Goal: Transaction & Acquisition: Download file/media

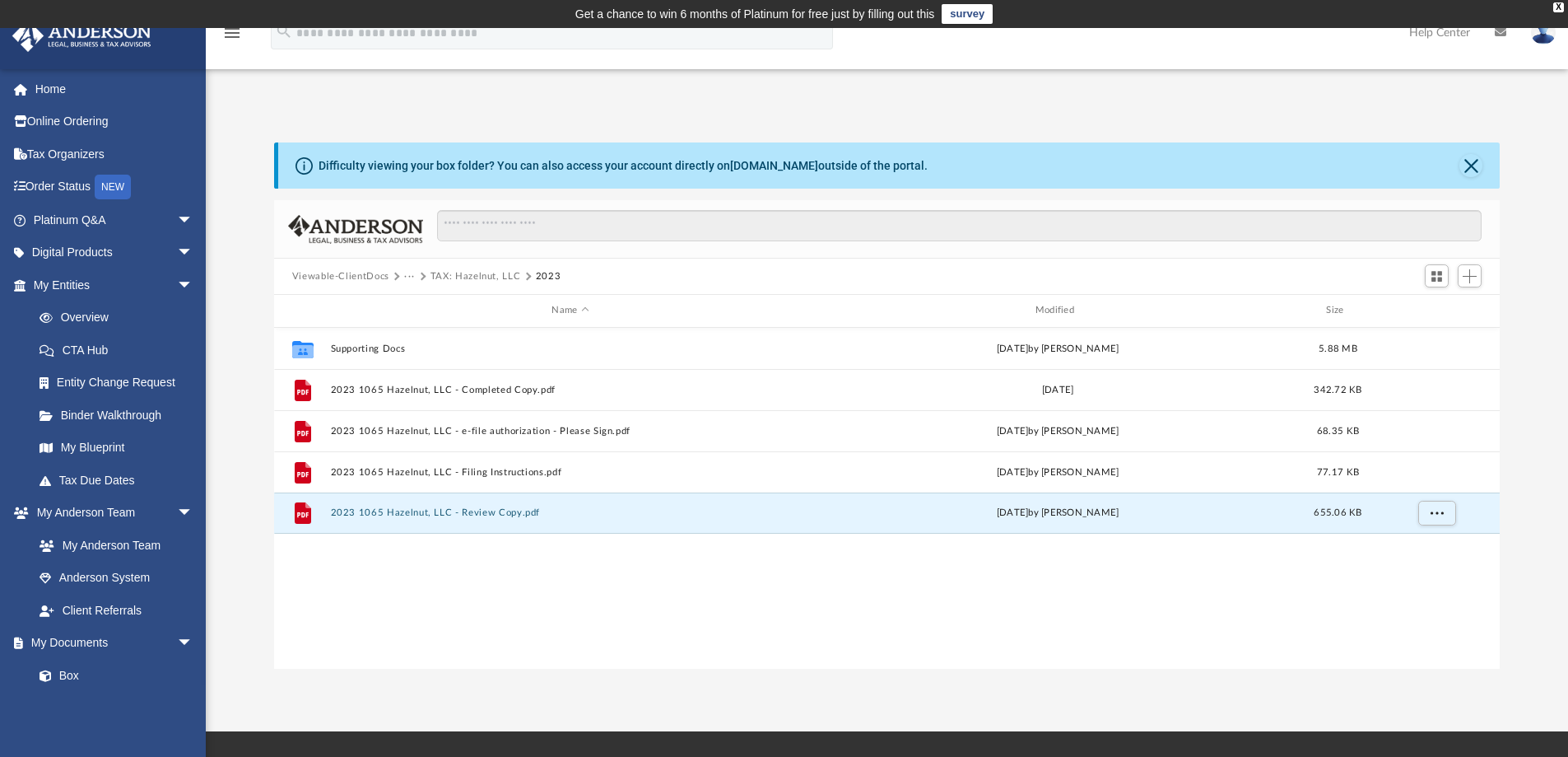
scroll to position [363, 1214]
click at [367, 278] on button "Viewable-ClientDocs" at bounding box center [340, 276] width 97 height 15
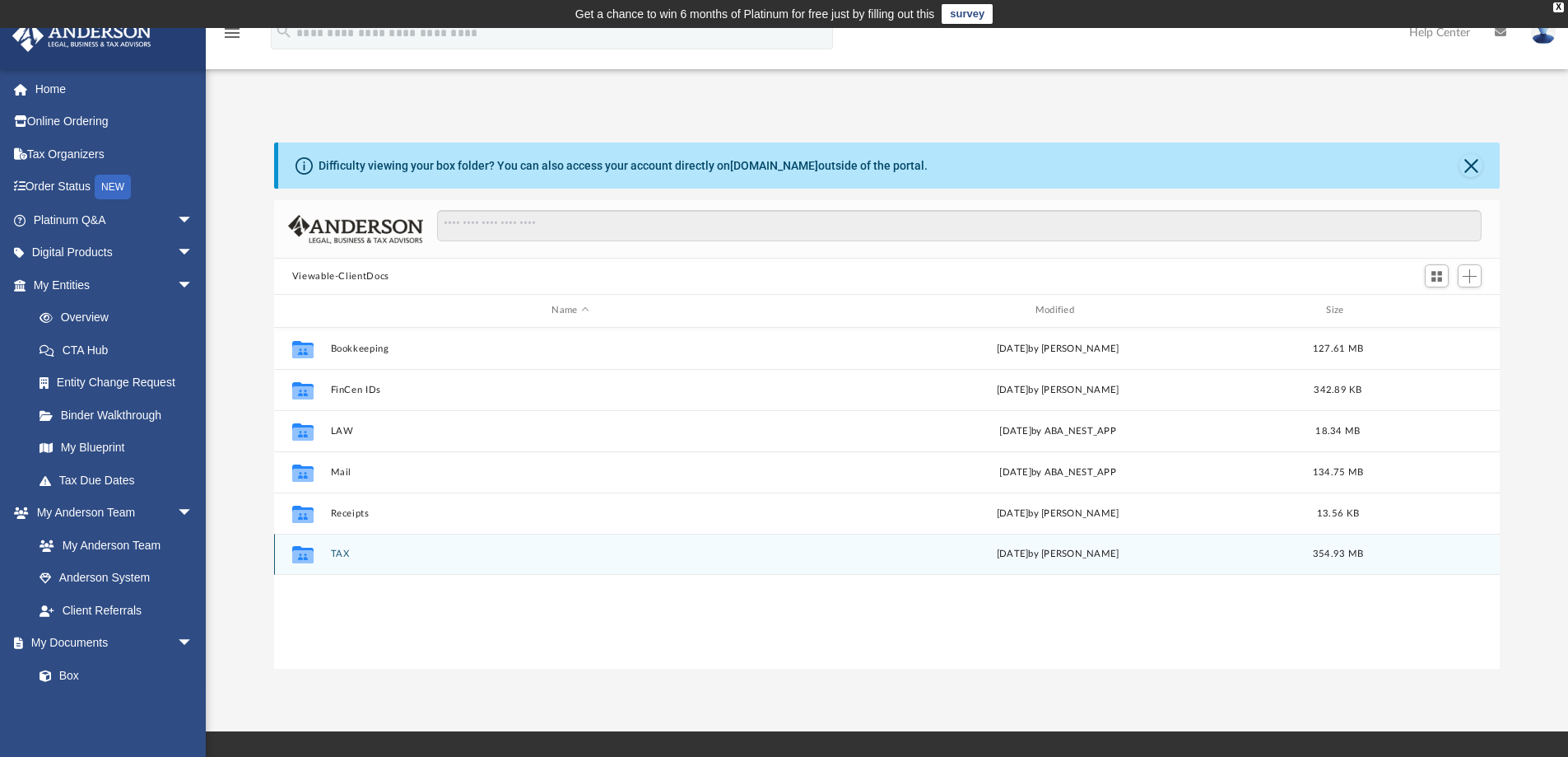
click at [369, 545] on div "Collaborated Folder TAX [DATE] by [PERSON_NAME] 354.93 MB" at bounding box center [888, 554] width 1227 height 41
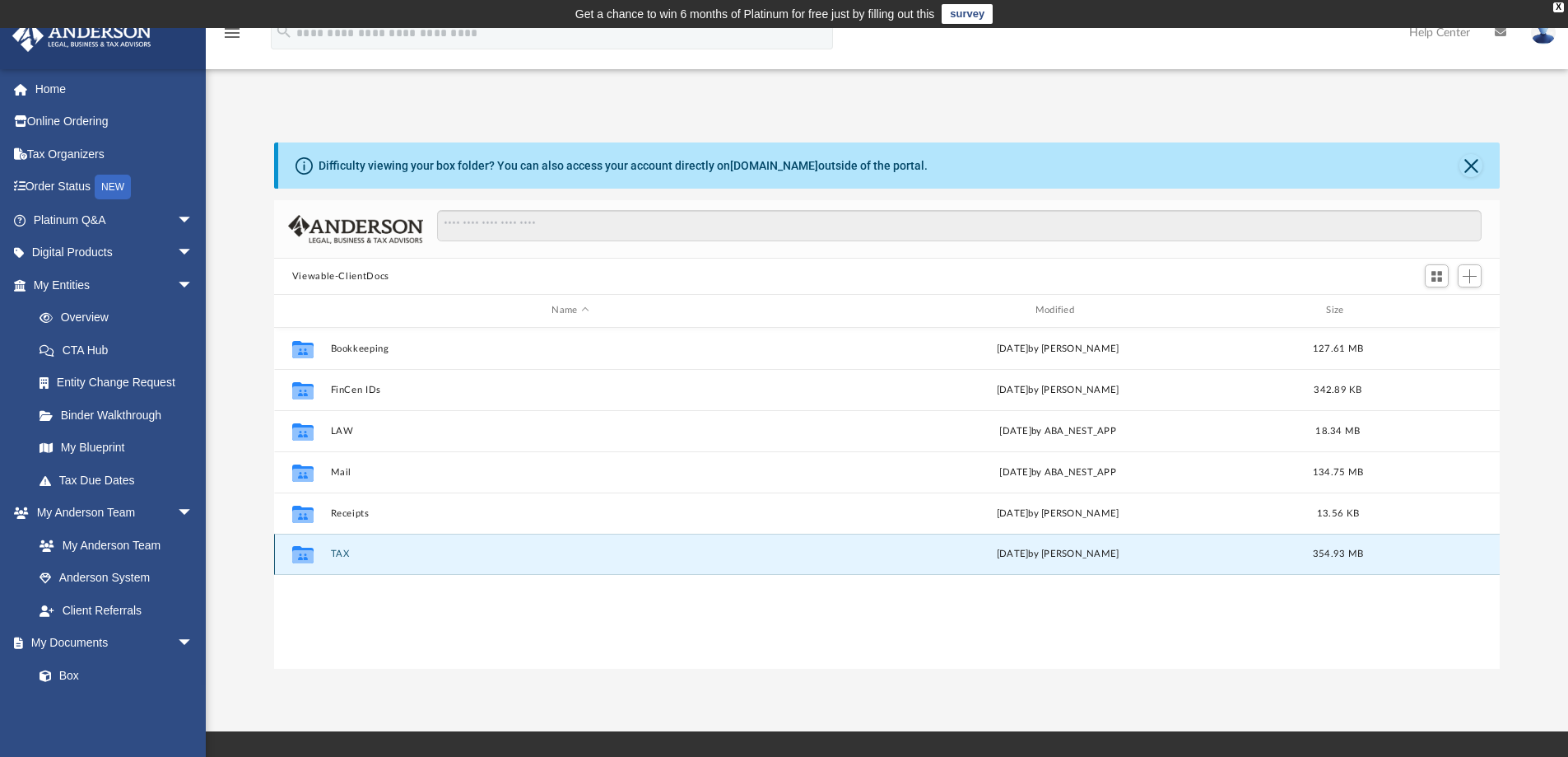
click at [336, 554] on button "TAX" at bounding box center [570, 553] width 480 height 11
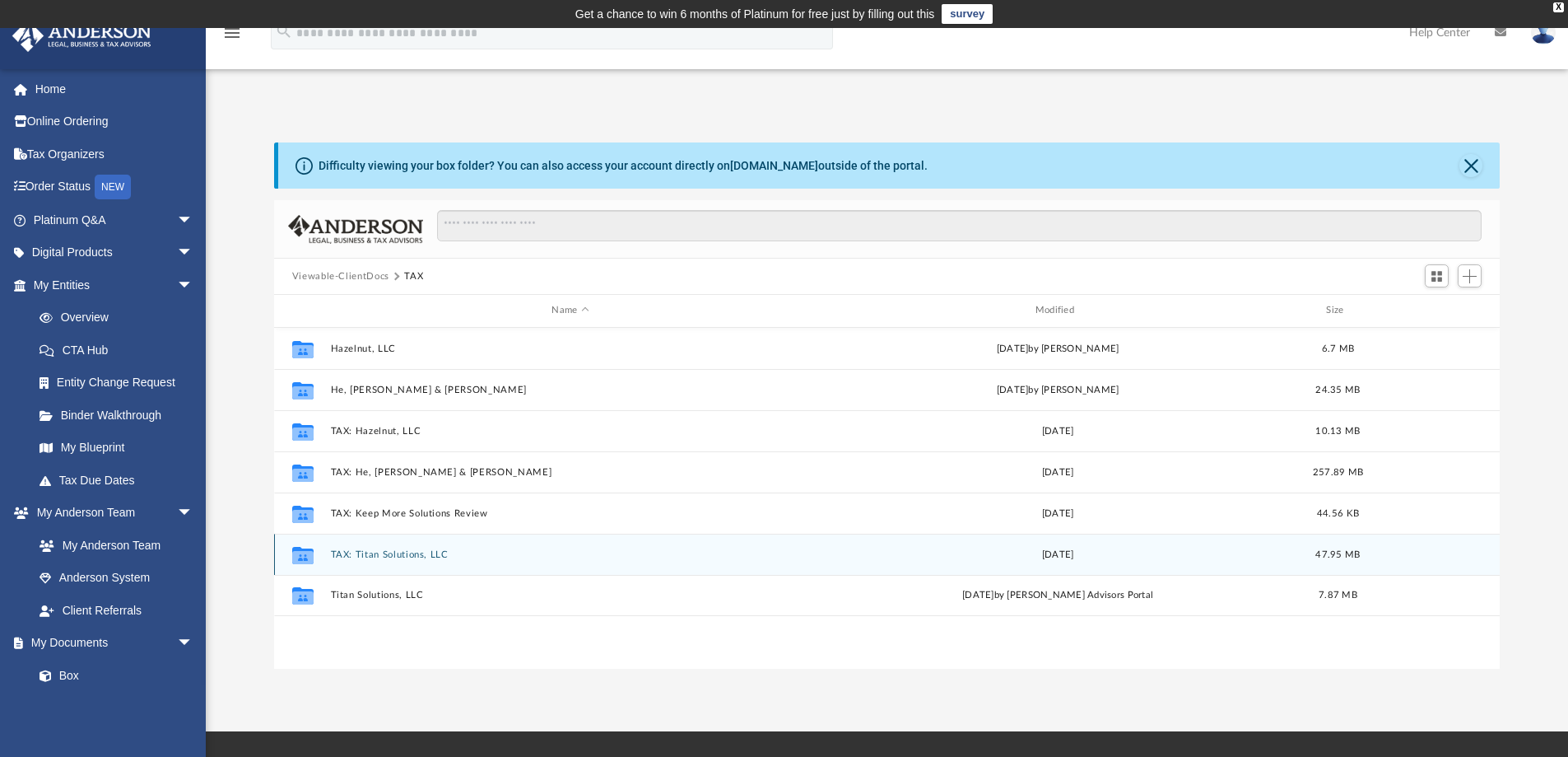
click at [382, 554] on button "TAX: Titan Solutions, LLC" at bounding box center [570, 554] width 480 height 11
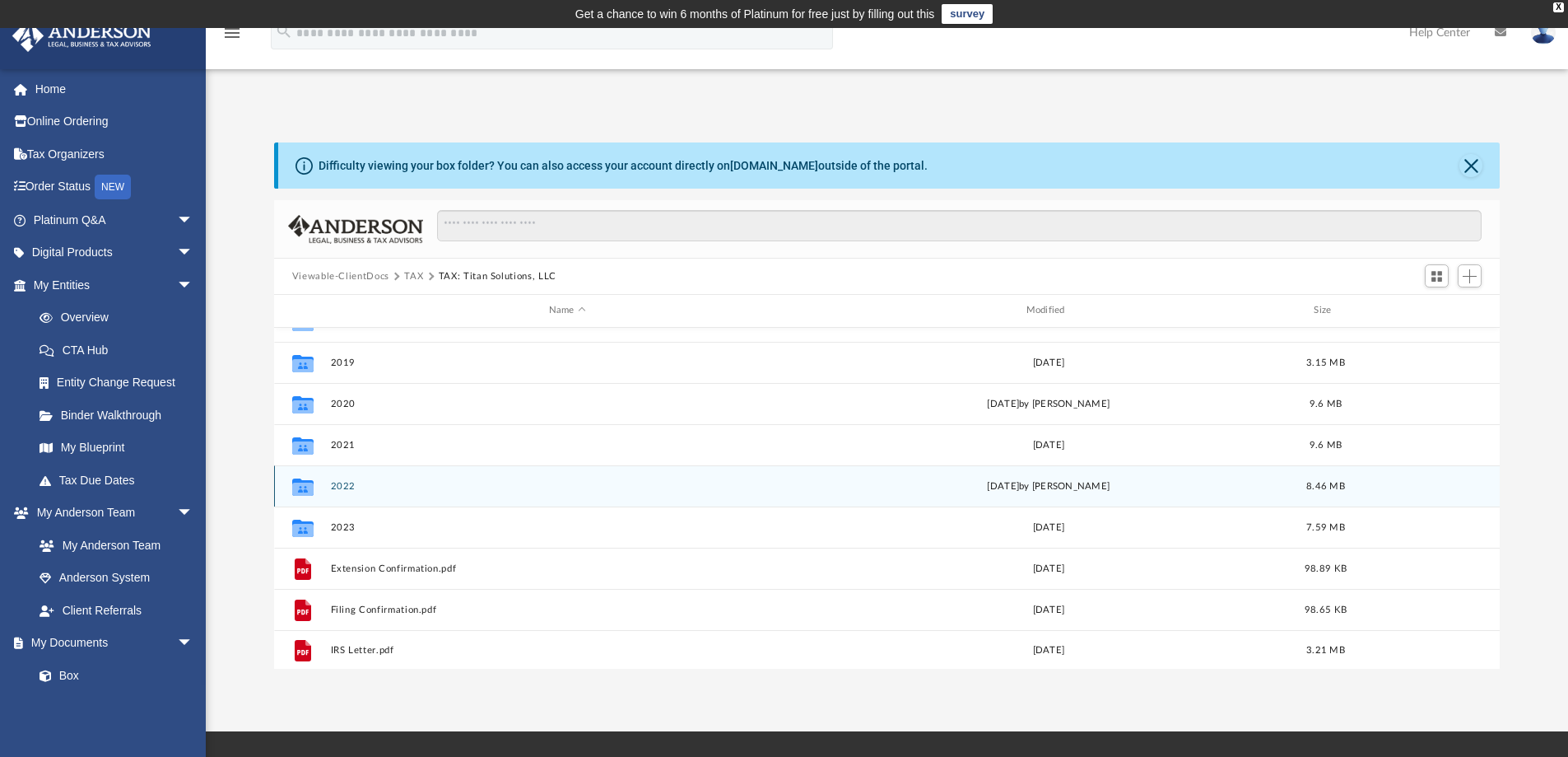
scroll to position [112, 0]
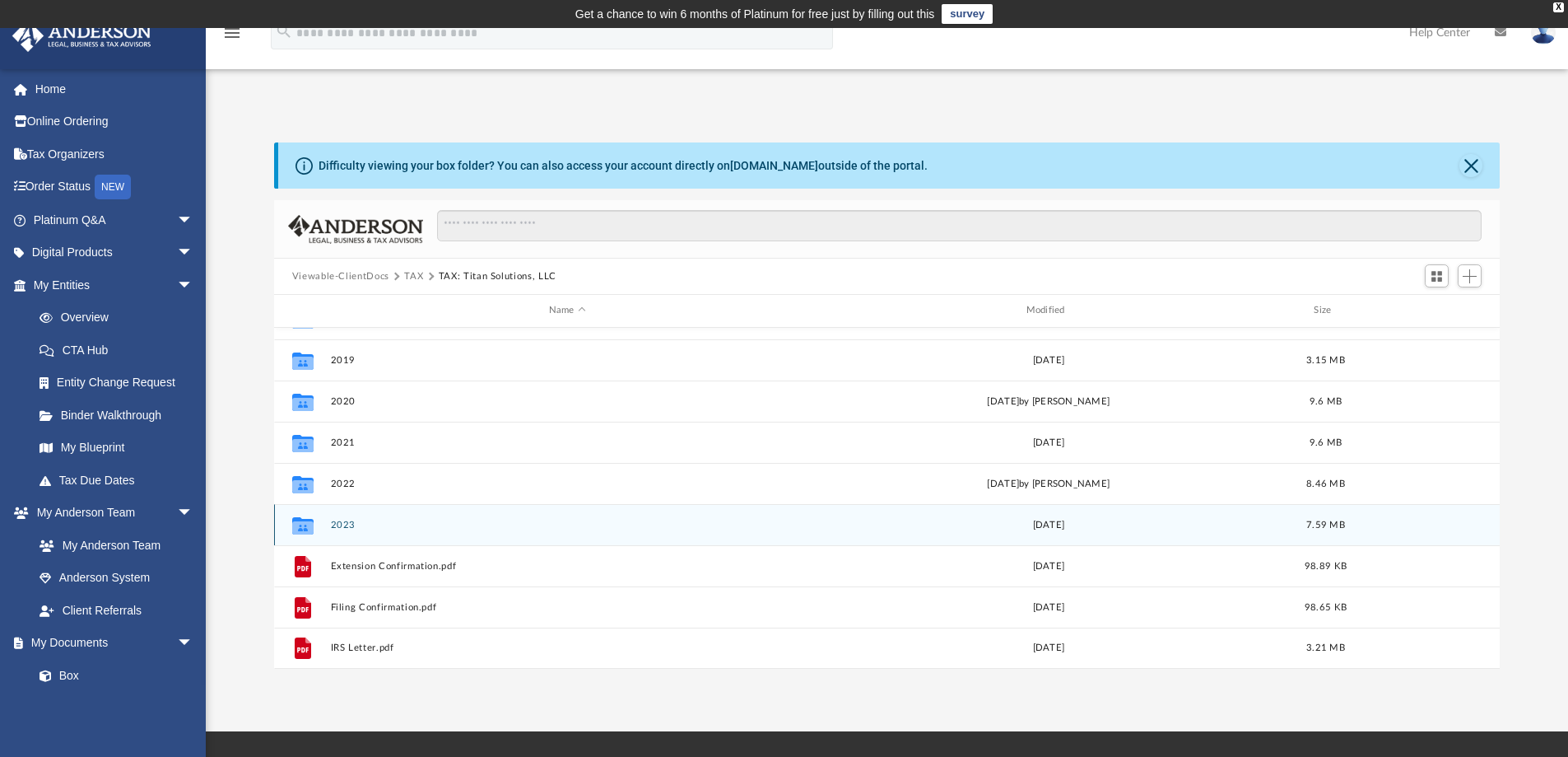
click at [348, 524] on button "2023" at bounding box center [567, 524] width 474 height 11
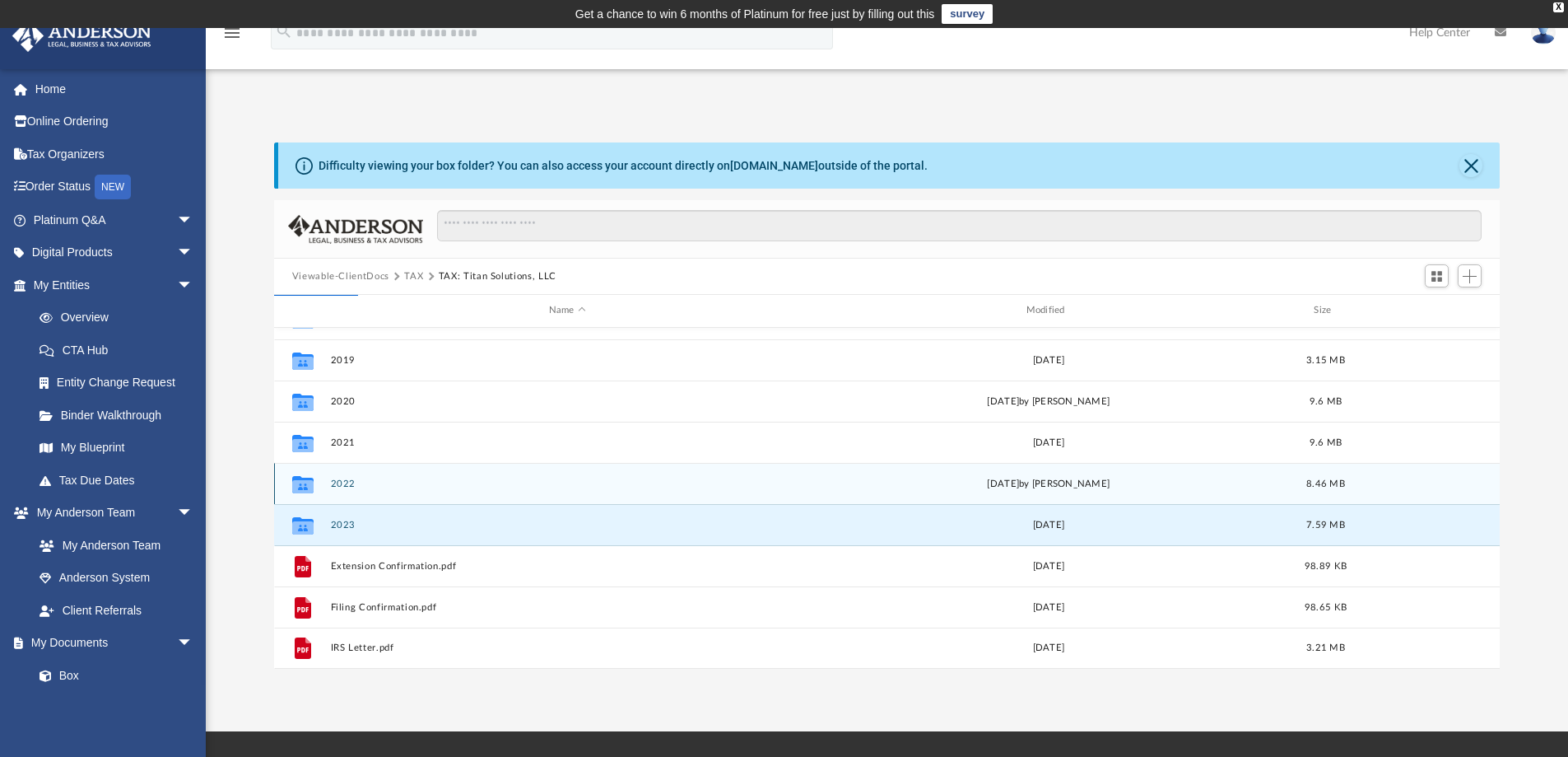
scroll to position [0, 0]
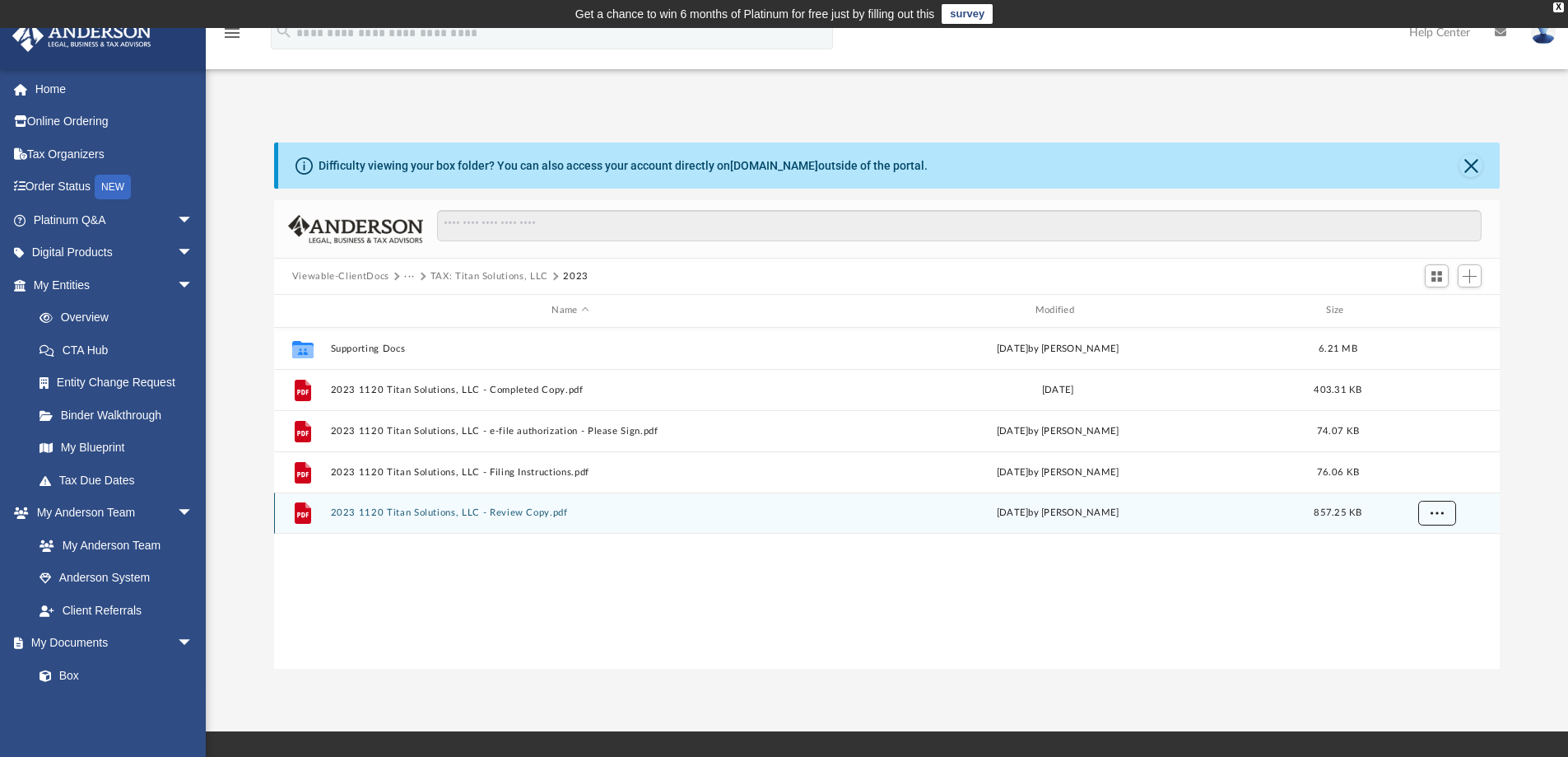
click at [1444, 515] on button "More options" at bounding box center [1436, 512] width 38 height 25
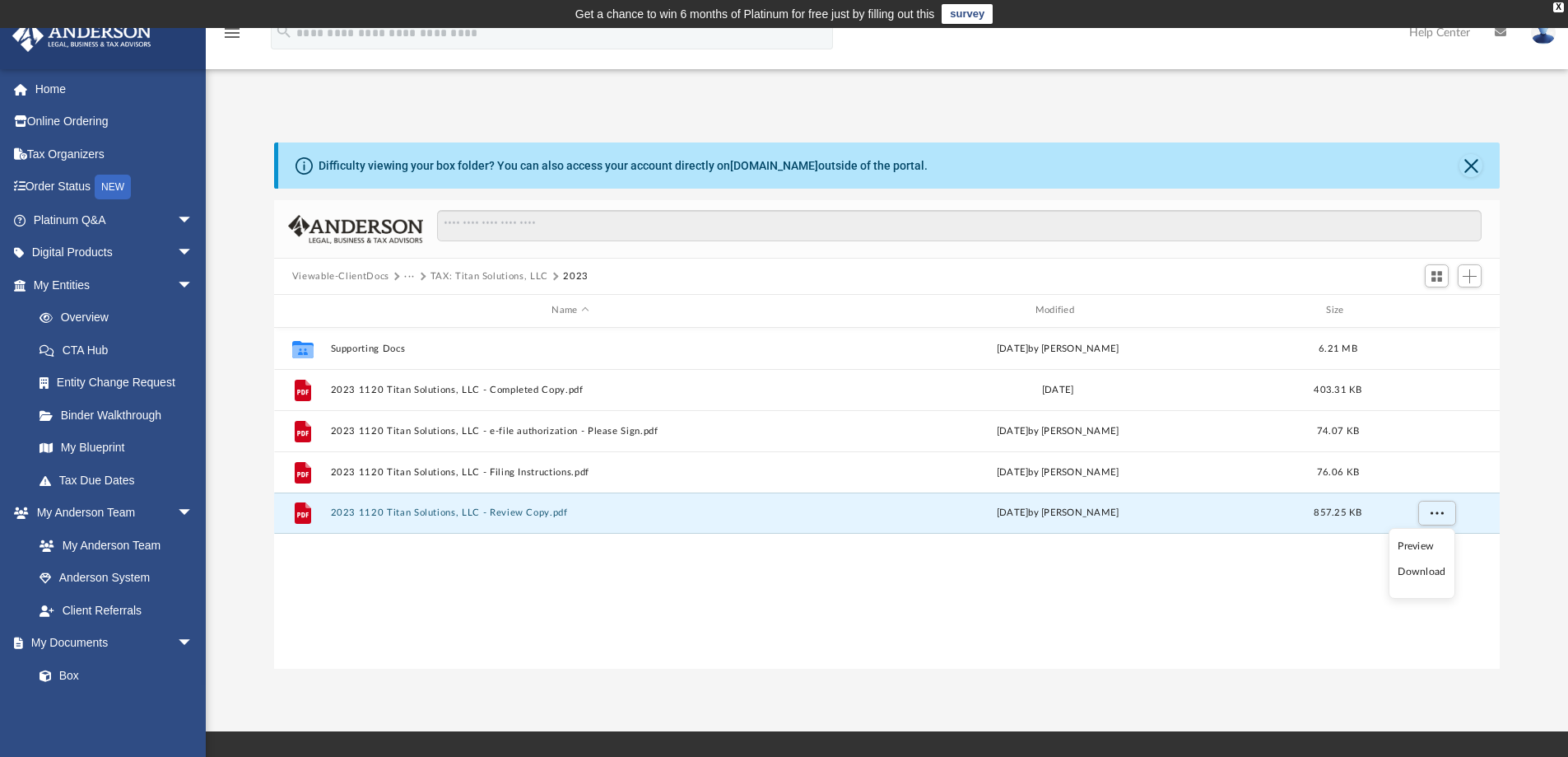
click at [1432, 574] on li "Download" at bounding box center [1422, 572] width 48 height 18
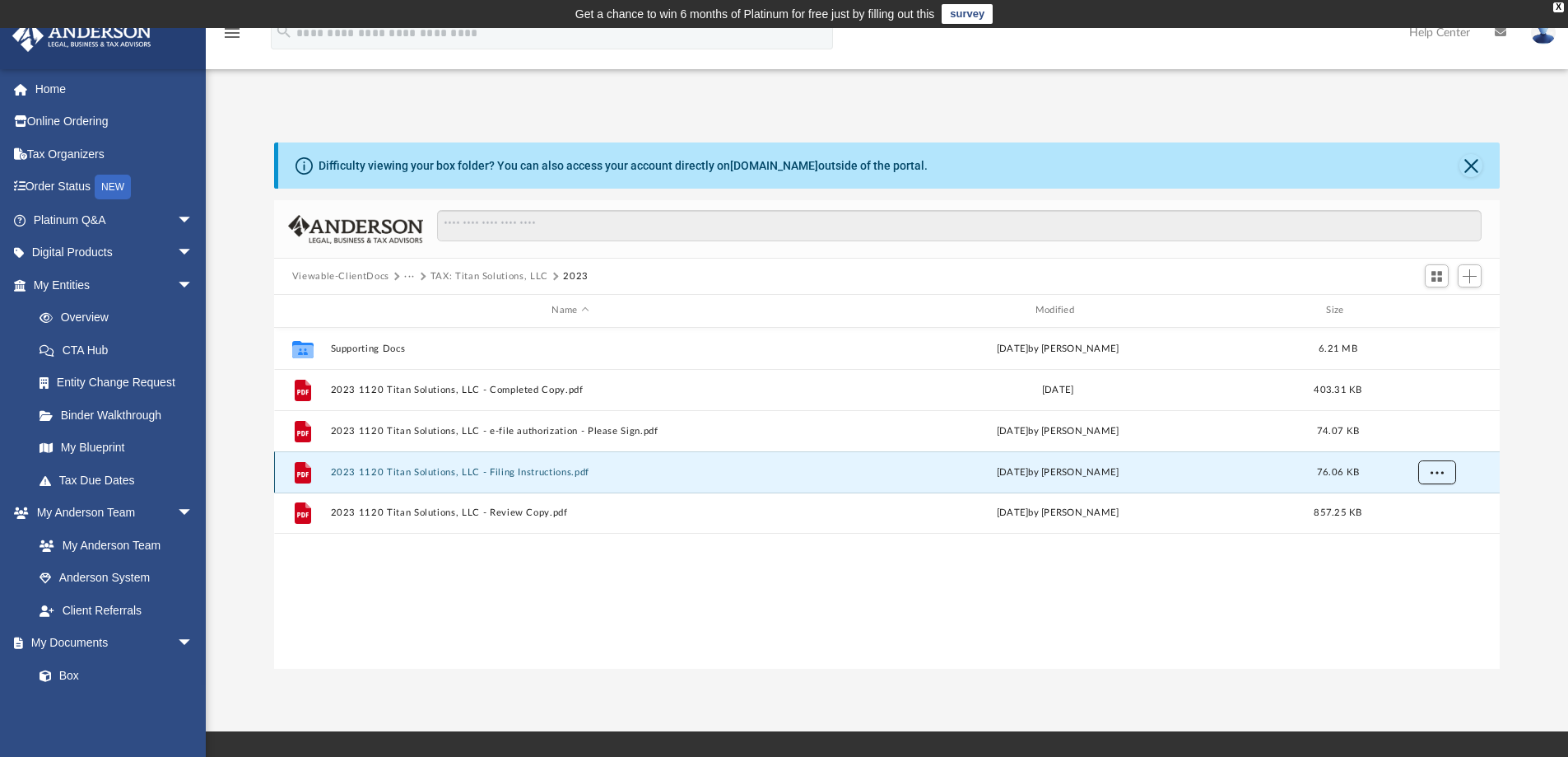
click at [1440, 481] on button "More options" at bounding box center [1436, 471] width 38 height 25
click at [1419, 529] on li "Download" at bounding box center [1422, 532] width 48 height 18
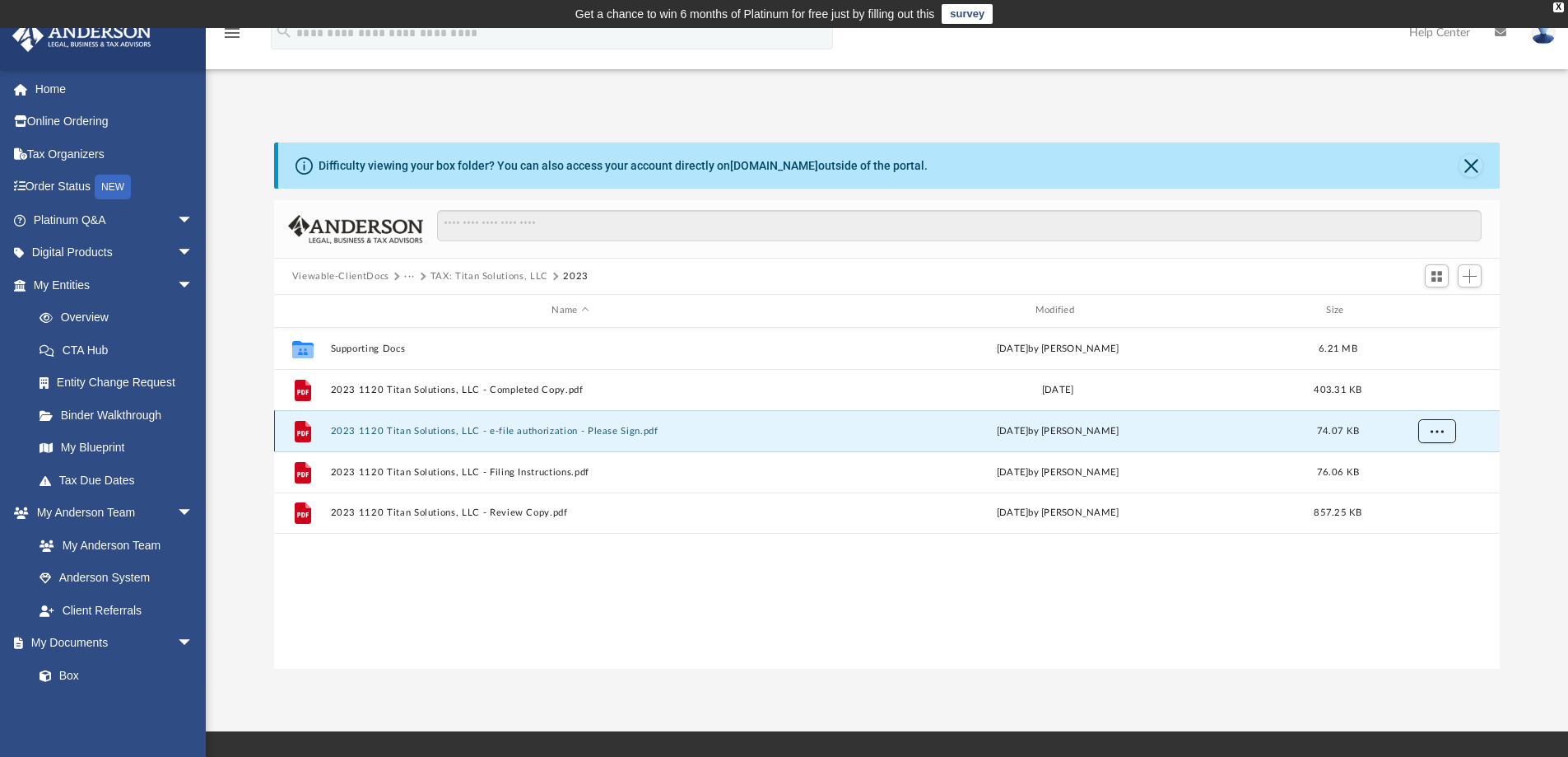
click at [1432, 424] on button "More options" at bounding box center [1436, 430] width 38 height 25
click at [1431, 487] on li "Download" at bounding box center [1422, 491] width 48 height 18
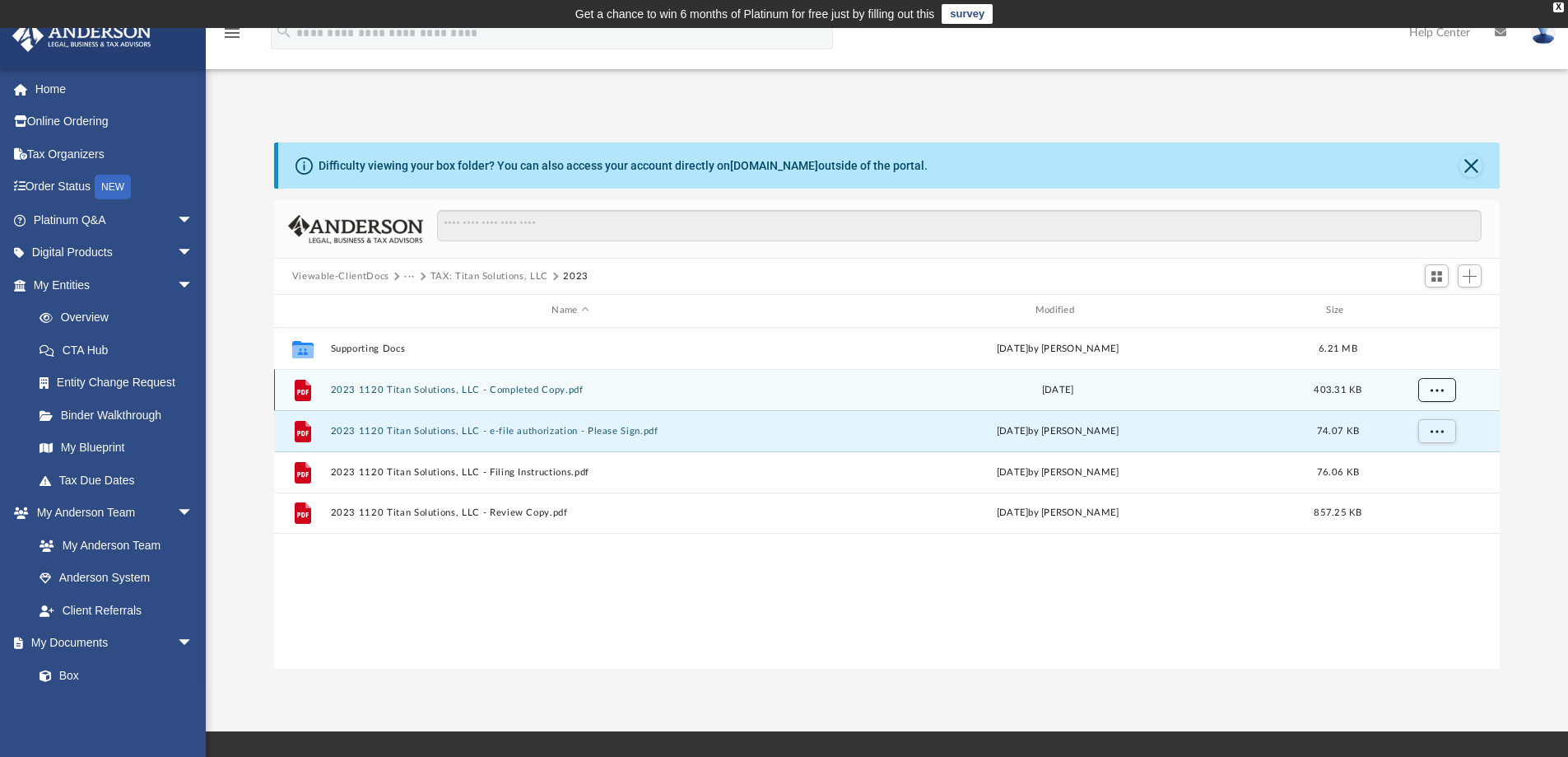
click at [1433, 393] on span "More options" at bounding box center [1436, 388] width 13 height 9
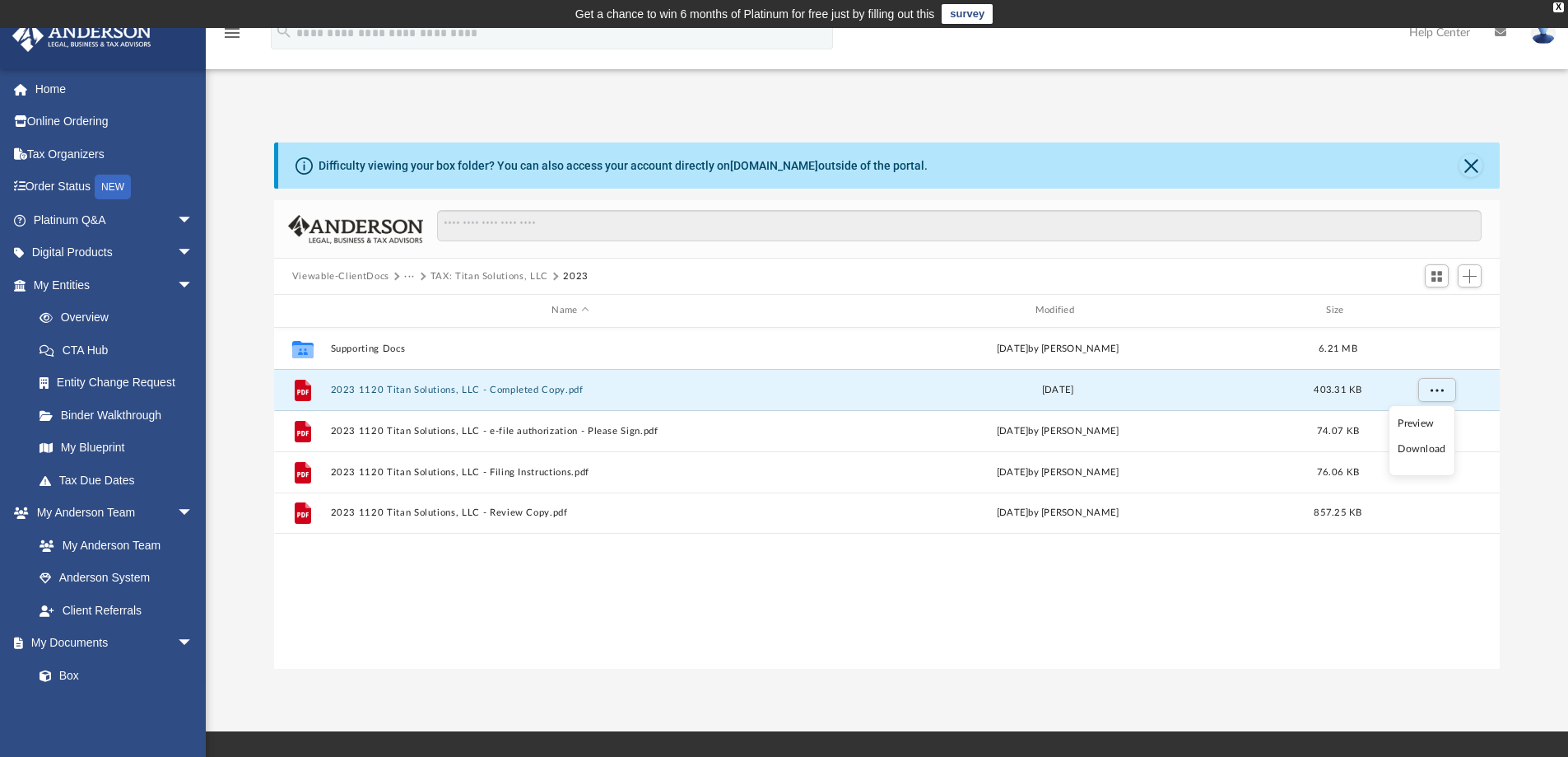
click at [1419, 443] on li "Download" at bounding box center [1422, 449] width 48 height 18
